Goal: Task Accomplishment & Management: Manage account settings

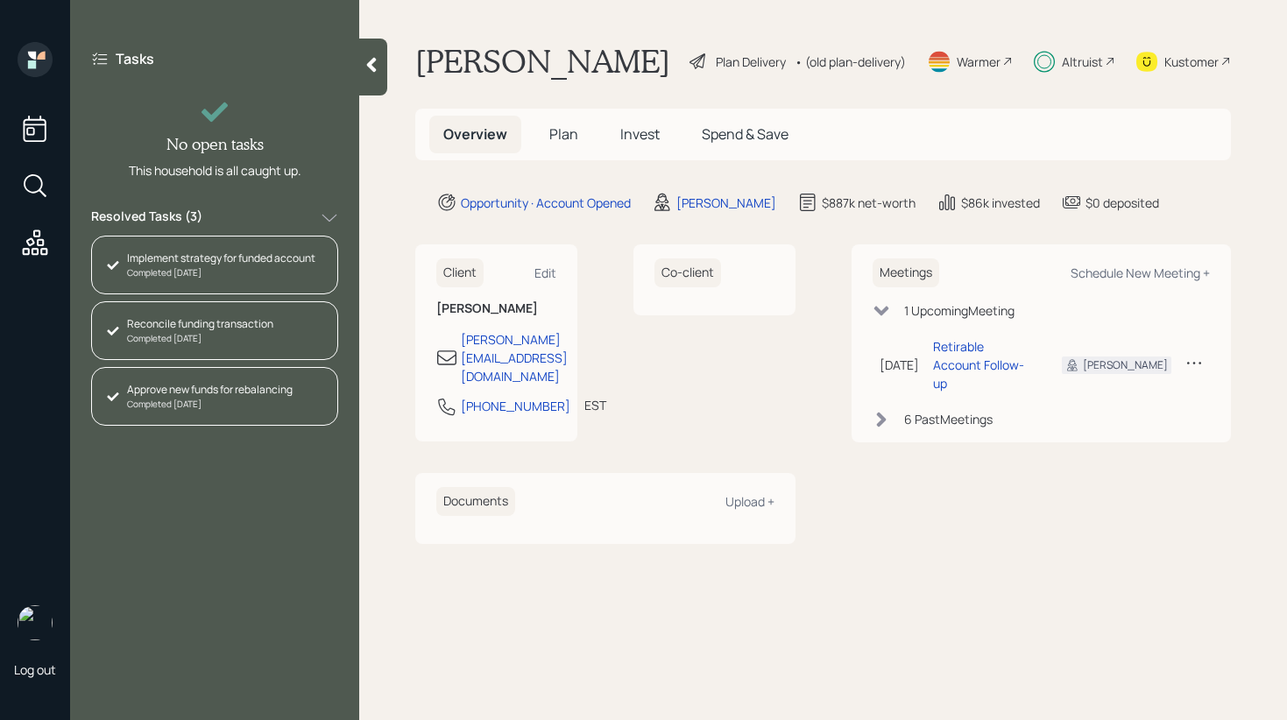
click at [230, 212] on div "Resolved Tasks ( 3 )" at bounding box center [214, 218] width 247 height 21
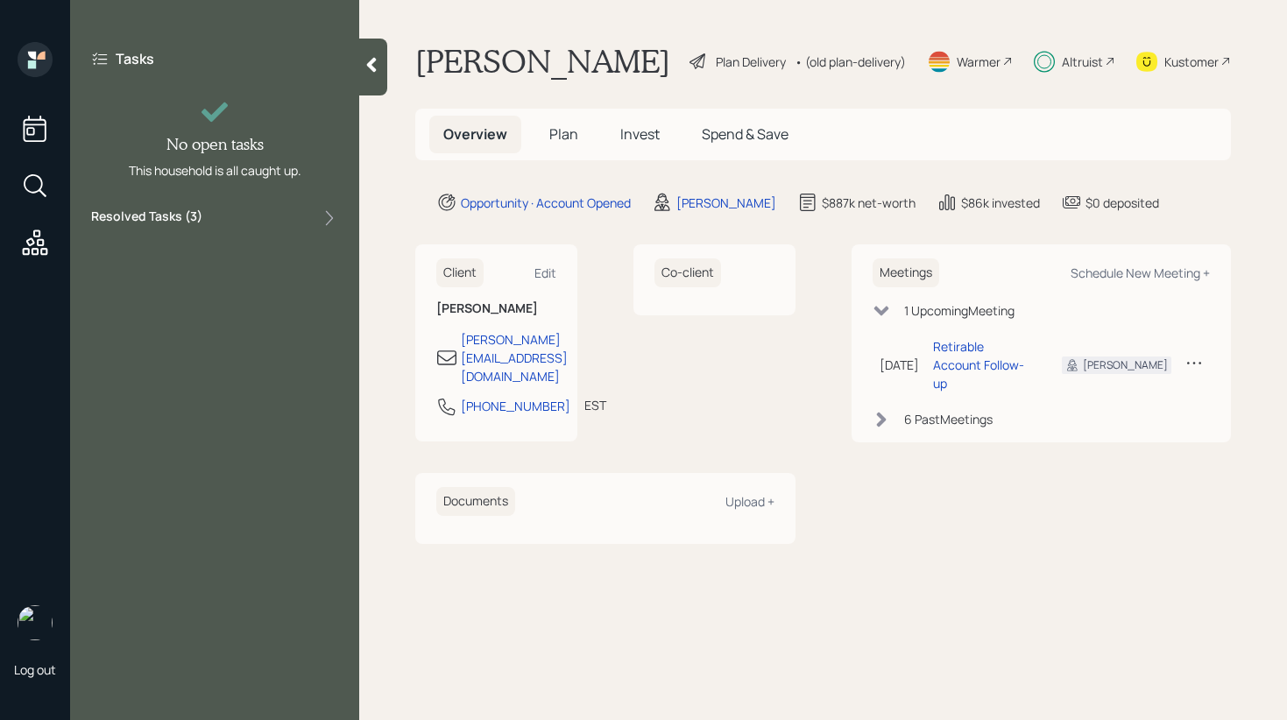
click at [362, 65] on div at bounding box center [373, 67] width 28 height 57
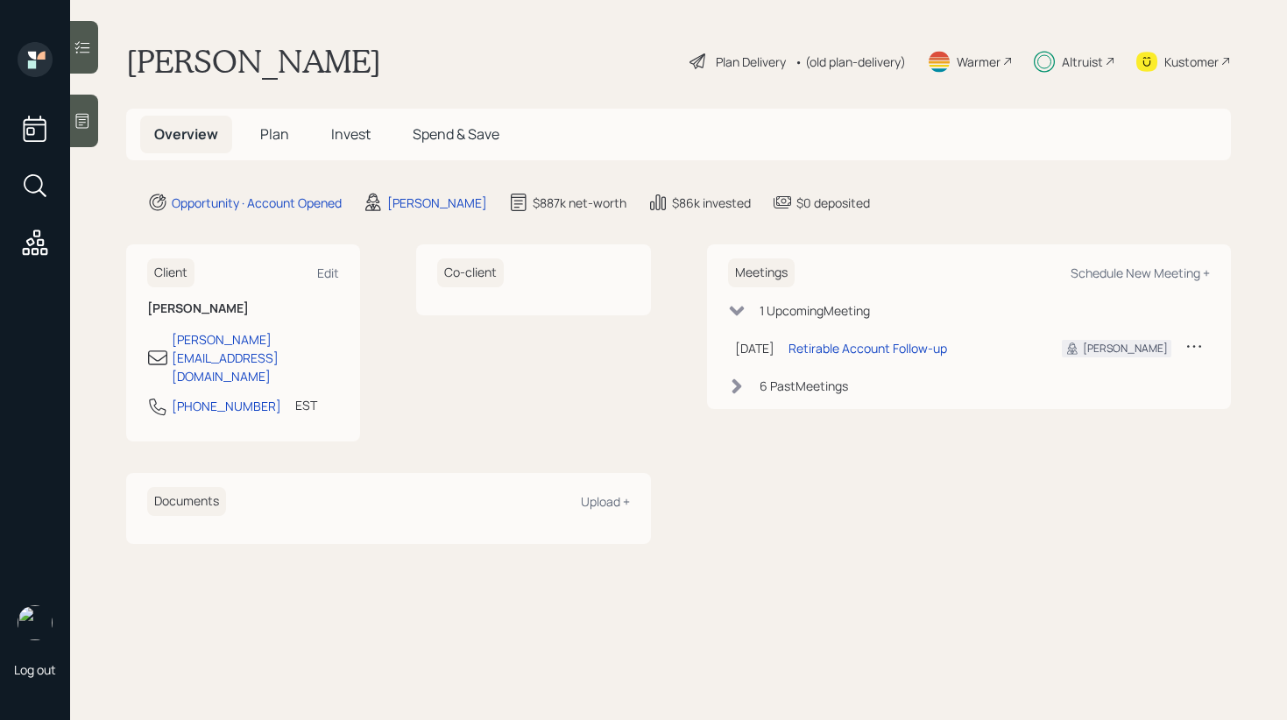
click at [364, 137] on span "Invest" at bounding box center [350, 133] width 39 height 19
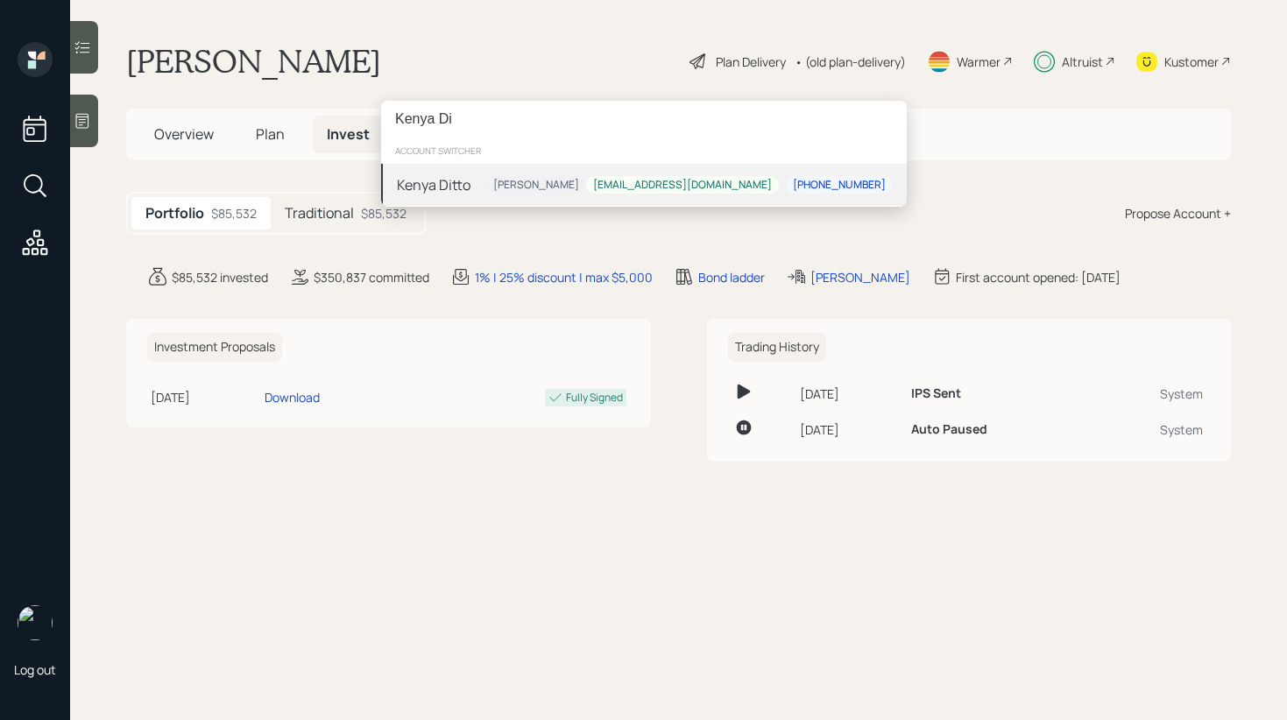
type input "Kenya Di"
click at [457, 195] on div "Kenya Ditto" at bounding box center [434, 184] width 74 height 21
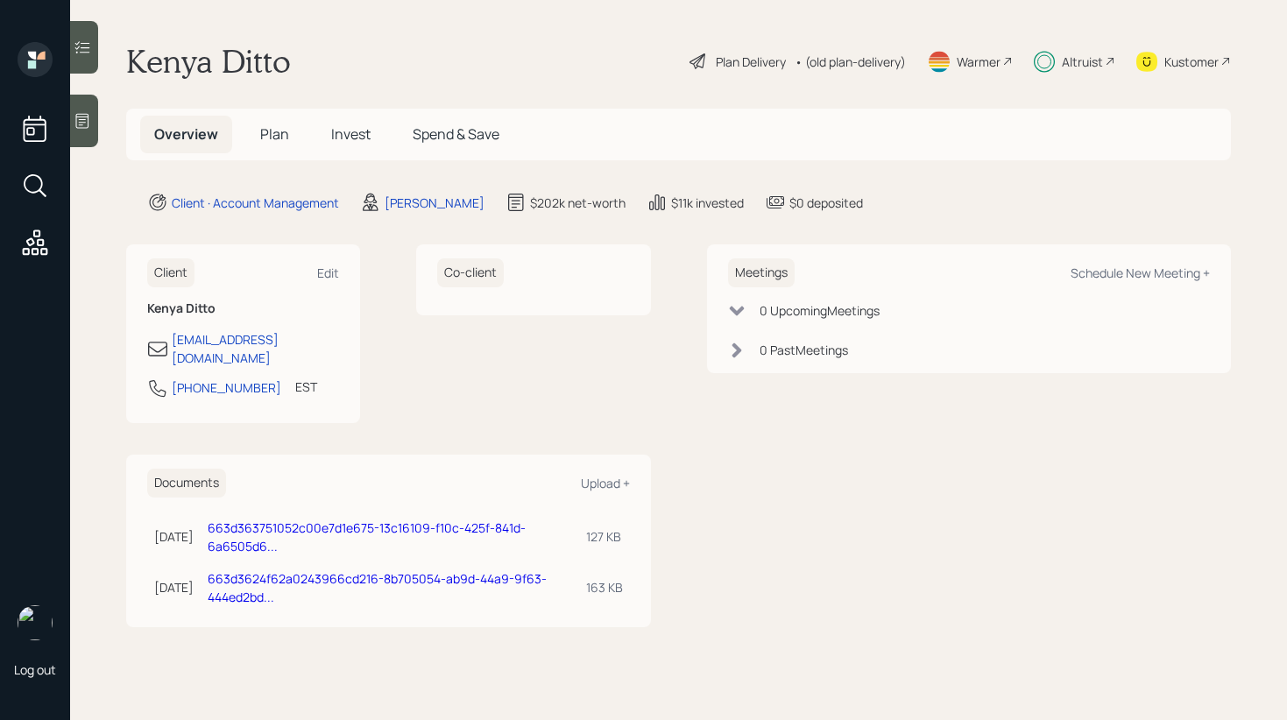
click at [93, 47] on div at bounding box center [84, 47] width 28 height 53
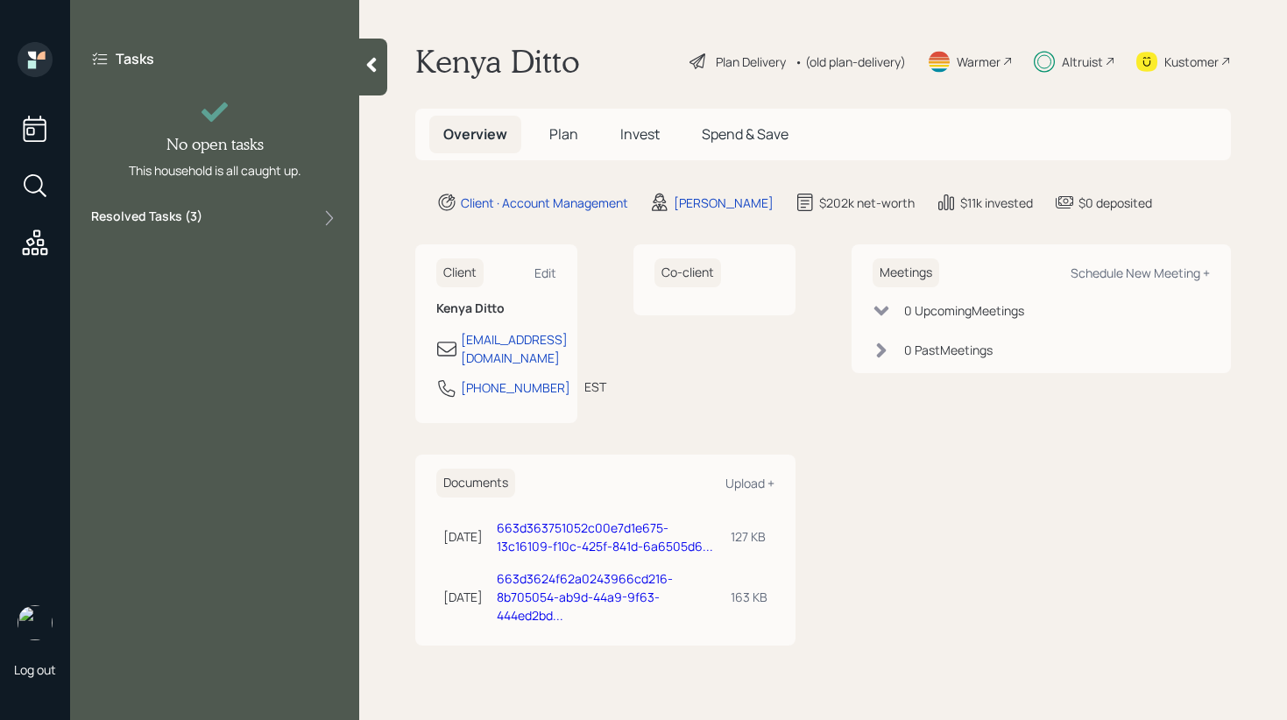
click at [222, 202] on div "Tasks No open tasks This household is all caught up. Resolved Tasks ( 3 )" at bounding box center [214, 139] width 289 height 194
click at [216, 211] on div "Resolved Tasks ( 3 )" at bounding box center [214, 218] width 247 height 21
